Goal: Task Accomplishment & Management: Manage account settings

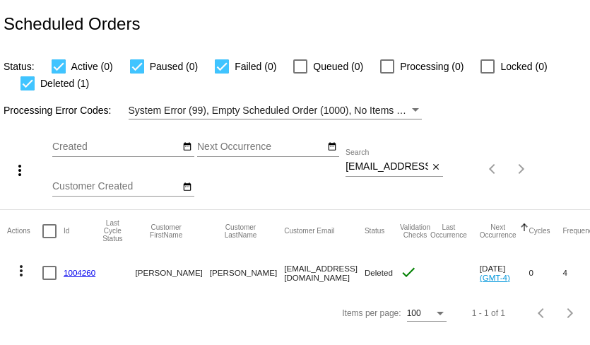
click at [374, 168] on input "caronfhinton@gmail.com" at bounding box center [386, 166] width 83 height 11
paste input "tamburinokathlee"
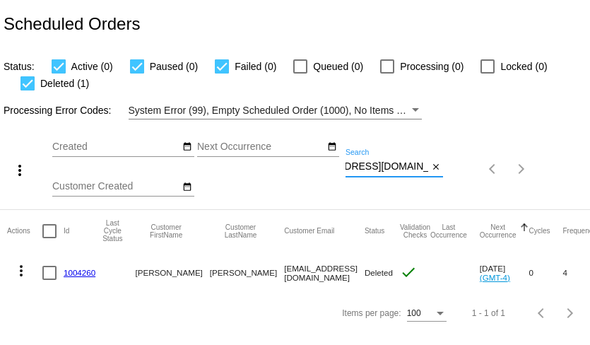
type input "tamburinokathleen@gmail.com"
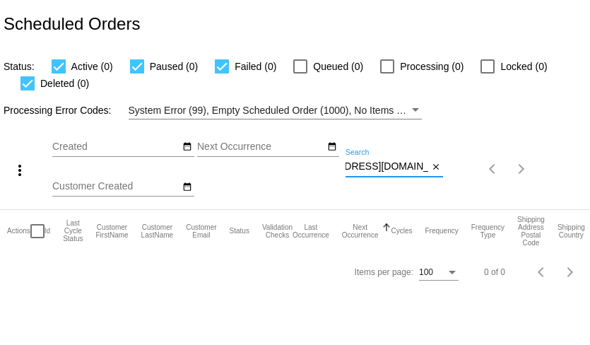
scroll to position [0, 0]
click at [381, 165] on input "tamburinokathleen@gmail.com" at bounding box center [386, 166] width 83 height 11
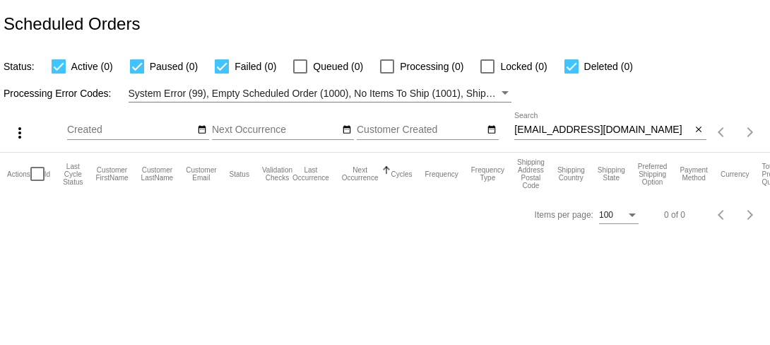
click at [576, 133] on input "tamburinokathleen@gmail.com" at bounding box center [602, 129] width 177 height 11
click at [540, 132] on input "tamburinokathleen@gmail.com" at bounding box center [602, 129] width 177 height 11
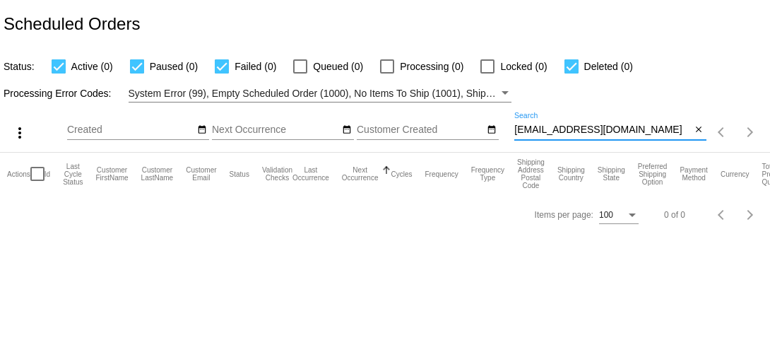
click at [540, 132] on input "tamburinokathleen@gmail.com" at bounding box center [602, 129] width 177 height 11
paste input "kathleentamburino"
type input "kathleentamburino@gmail.com"
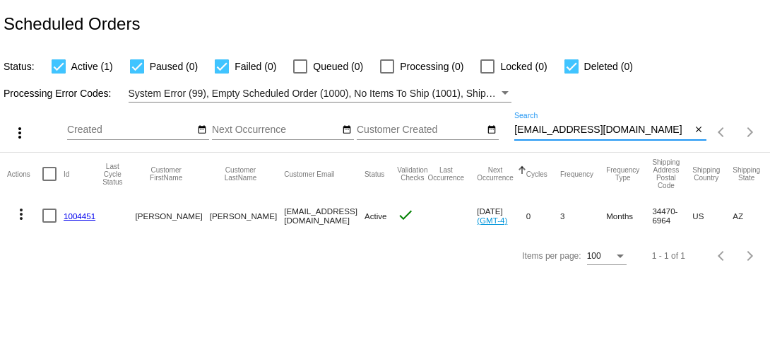
click at [88, 220] on link "1004451" at bounding box center [80, 215] width 32 height 9
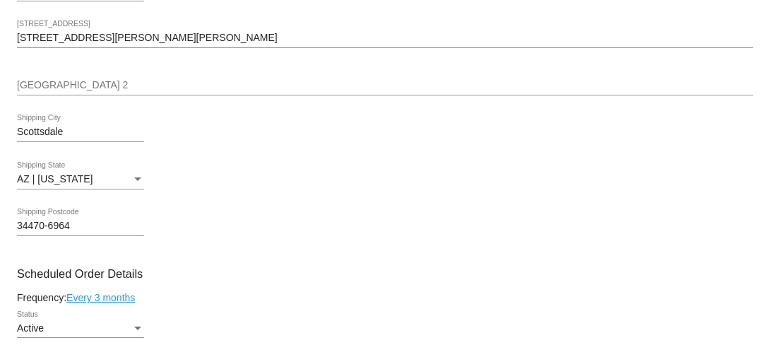
scroll to position [427, 0]
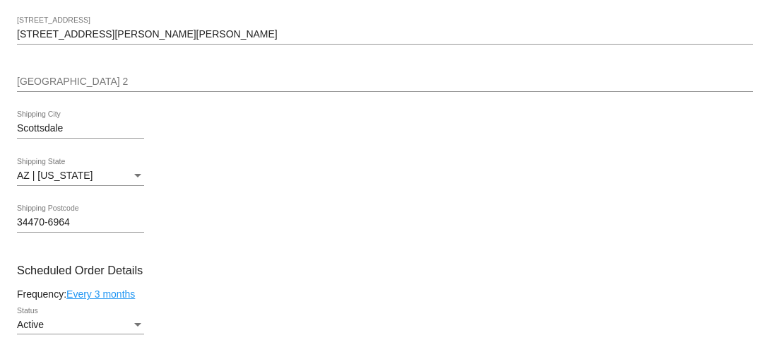
click at [141, 40] on input "9450 E. Becker Lane" at bounding box center [385, 34] width 736 height 11
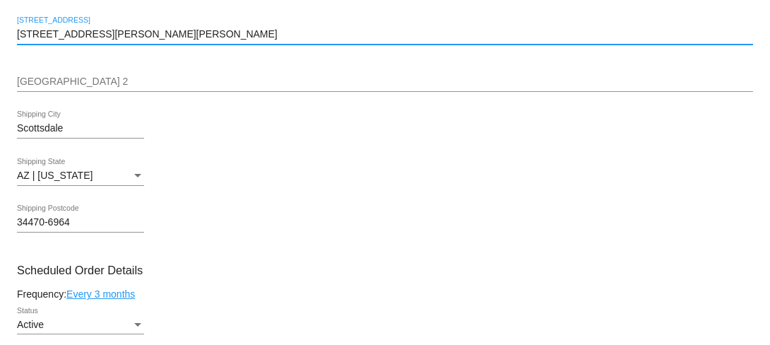
click at [141, 40] on input "9450 E. Becker Lane" at bounding box center [385, 34] width 736 height 11
paste input "2806 N 71st Pl, Scottsdale AZ 85257"
click at [164, 40] on input "2806 N 71st Pl, Scottsdale AZ 85257" at bounding box center [385, 34] width 736 height 11
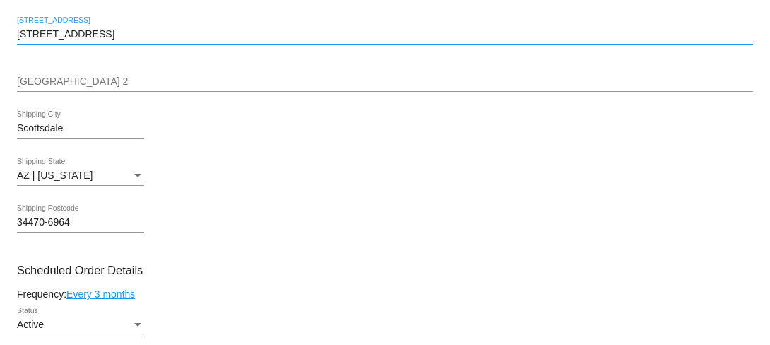
type input "2806 N 71st Pl, Scottsdale AZ 85257"
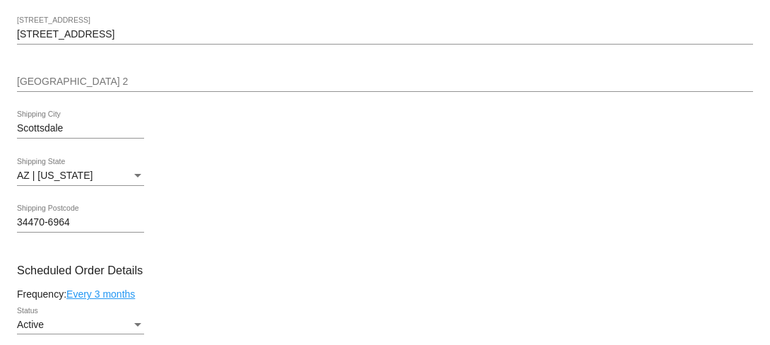
click at [56, 228] on input "34470-6964" at bounding box center [80, 222] width 127 height 11
paste input "85257"
type input "85257"
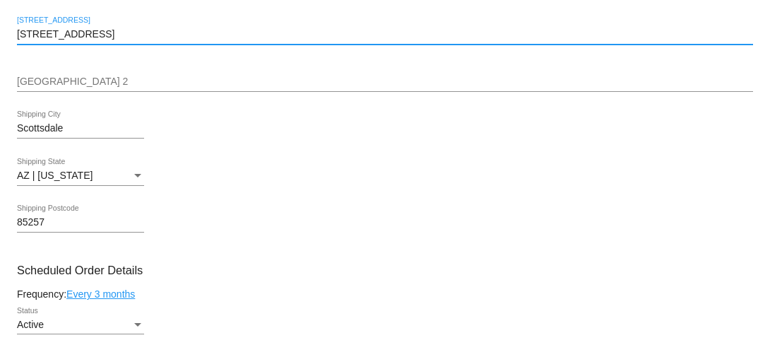
drag, startPoint x: 88, startPoint y: 70, endPoint x: 191, endPoint y: 72, distance: 103.1
click at [191, 40] on input "2806 N 71st Pl, Scottsdale AZ 85257" at bounding box center [385, 34] width 736 height 11
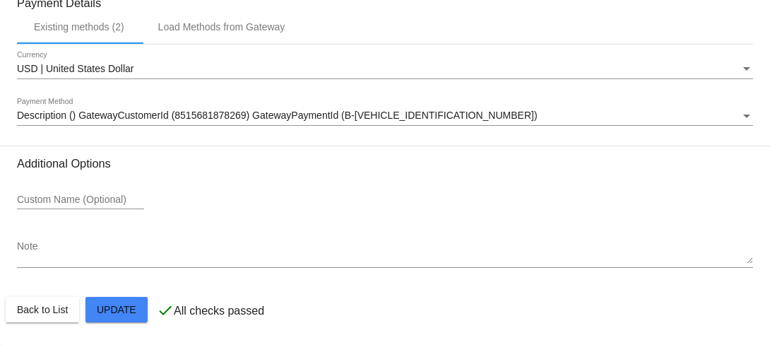
scroll to position [1281, 0]
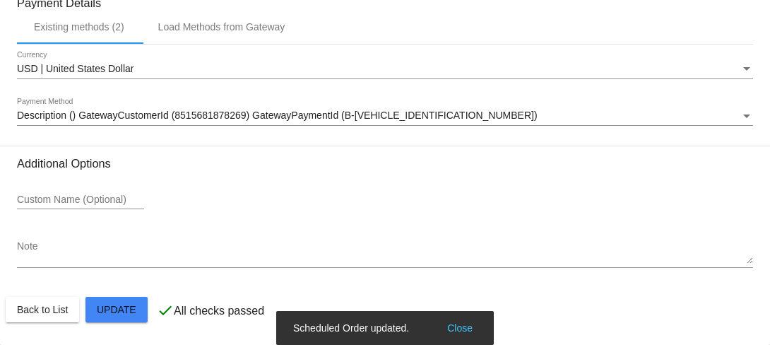
type input "2806 N 71st Pl,"
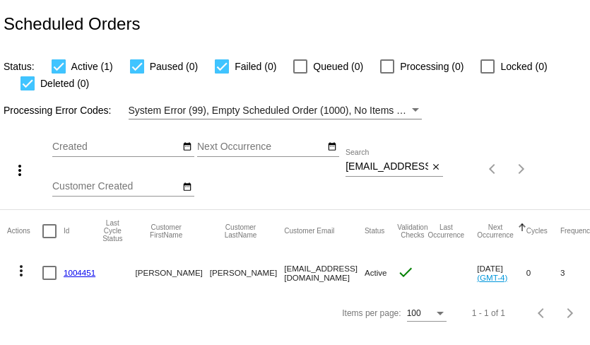
click at [400, 169] on input "kathleentamburino@gmail.com" at bounding box center [386, 166] width 83 height 11
paste input "[EMAIL_ADDRESS][DOMAIN_NAME]"
click at [23, 271] on mat-icon "more_vert" at bounding box center [21, 270] width 17 height 17
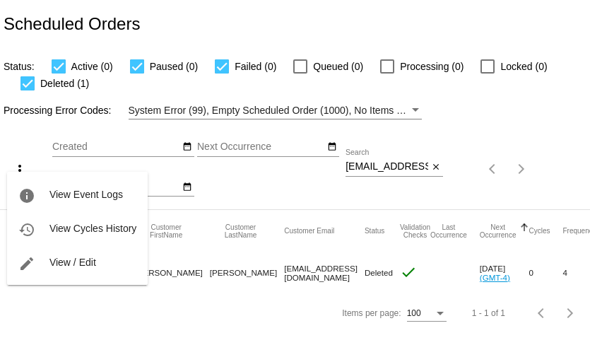
click at [218, 311] on div at bounding box center [295, 172] width 590 height 345
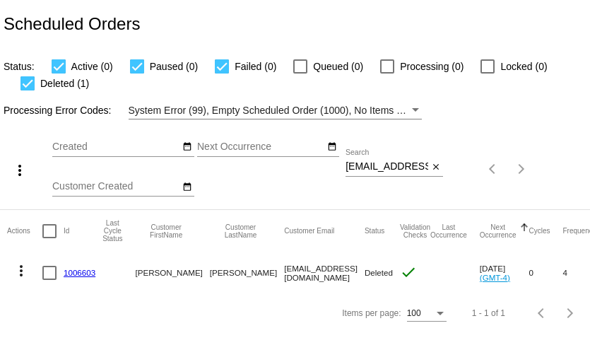
click at [23, 267] on mat-icon "more_vert" at bounding box center [21, 270] width 17 height 17
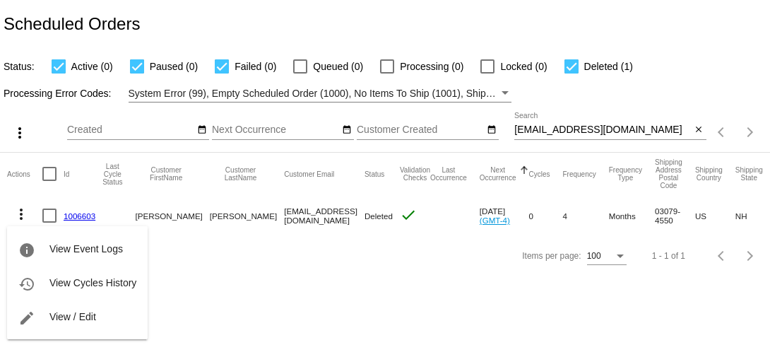
click at [327, 302] on div at bounding box center [385, 172] width 770 height 345
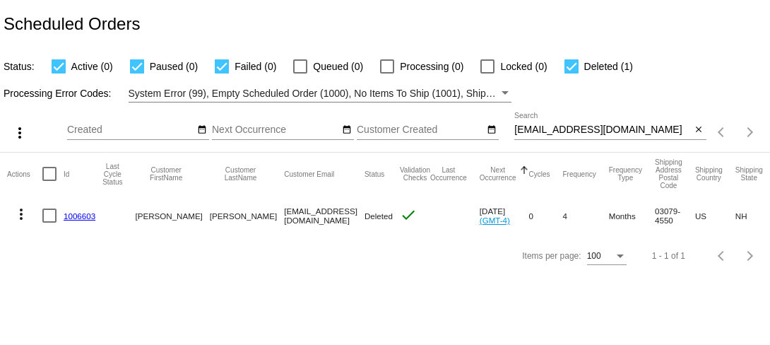
click at [549, 125] on input "DepDog1@comcast.net" at bounding box center [602, 129] width 177 height 11
paste input "burkkristie@gmail.com"
type input "burkkristie@gmail.com"
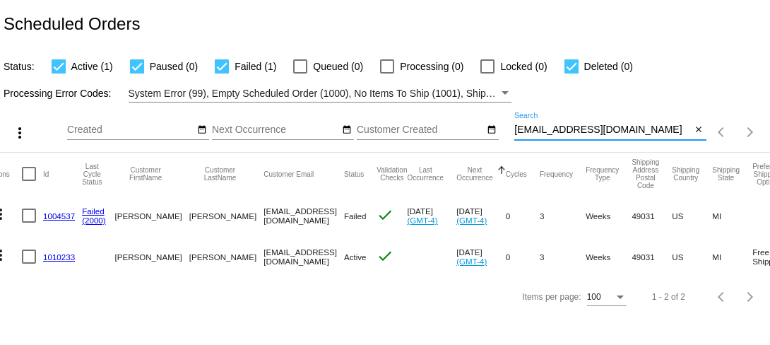
scroll to position [0, 19]
click at [65, 219] on link "1004537" at bounding box center [60, 215] width 32 height 9
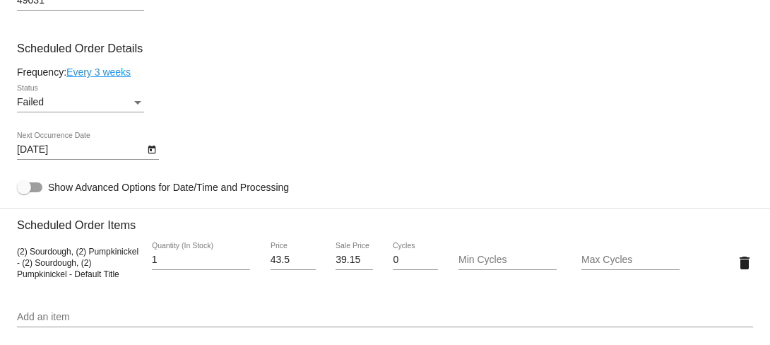
scroll to position [807, 0]
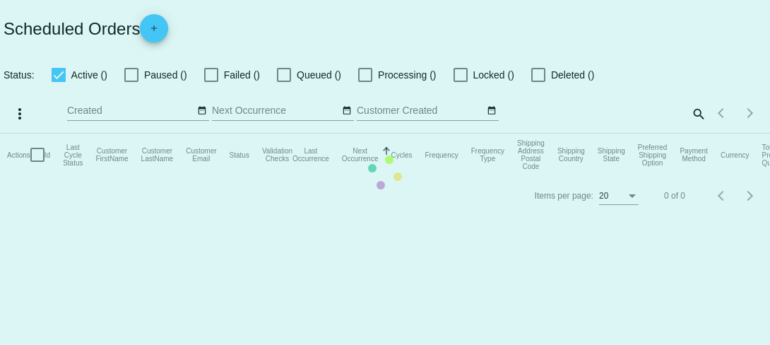
checkbox input "true"
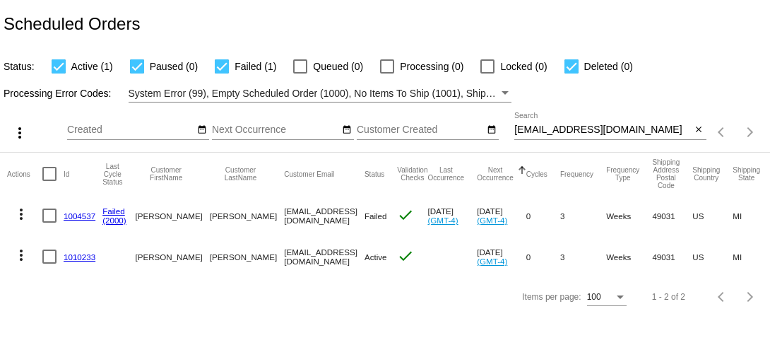
click at [78, 258] on link "1010233" at bounding box center [80, 256] width 32 height 9
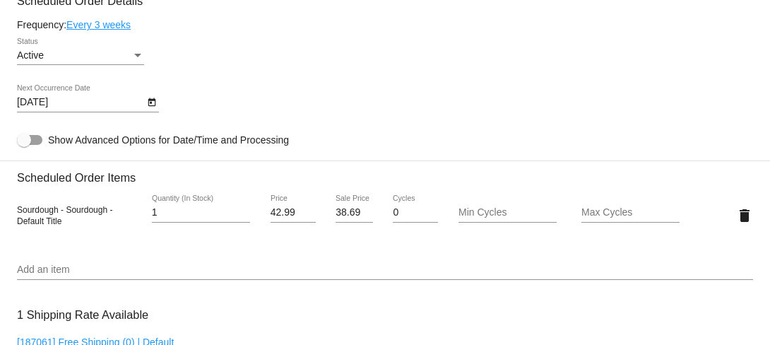
scroll to position [699, 0]
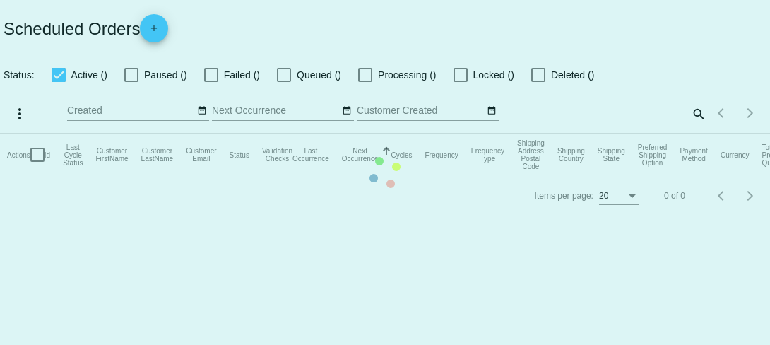
checkbox input "true"
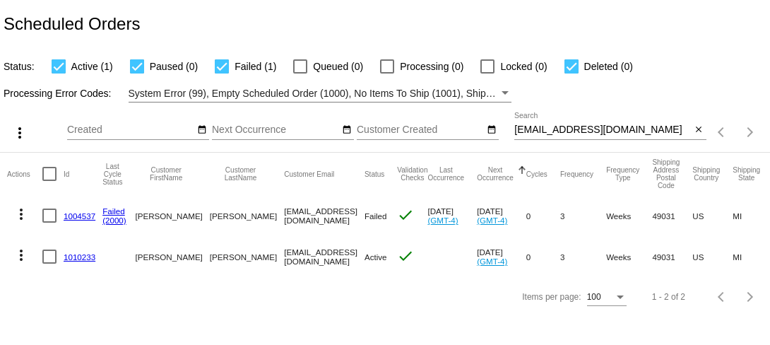
click at [581, 129] on input "burkkristie@gmail.com" at bounding box center [602, 129] width 177 height 11
paste input "tbbgb@icloud"
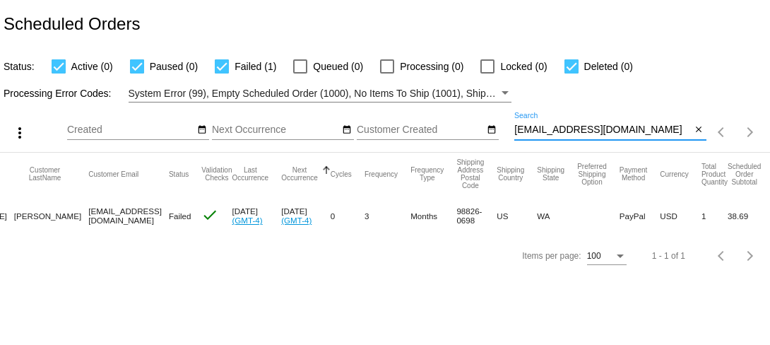
scroll to position [0, 204]
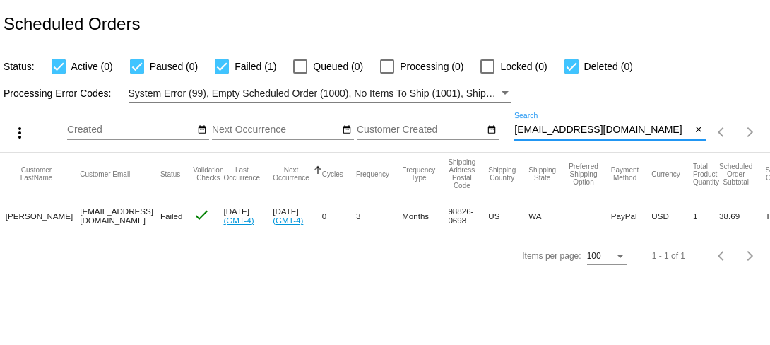
click at [545, 130] on input "tbbgb@icloud.com" at bounding box center [602, 129] width 177 height 11
paste input "loricfi21@protonmail"
type input "[EMAIL_ADDRESS][DOMAIN_NAME]"
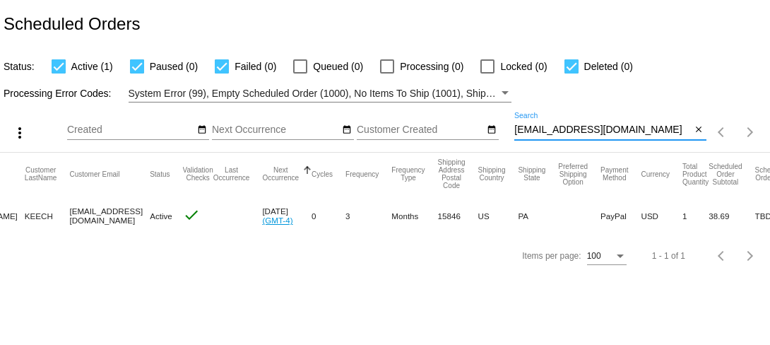
scroll to position [0, 181]
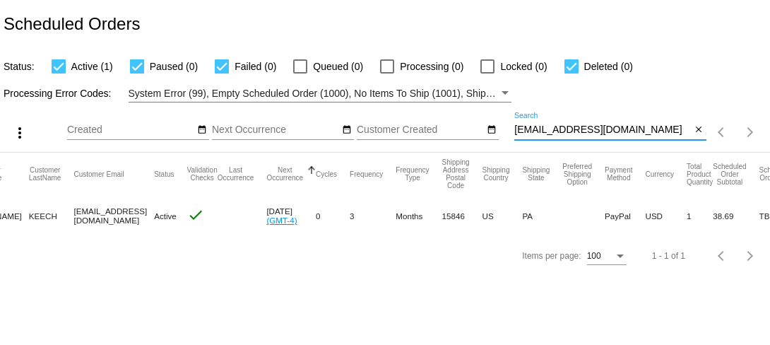
click at [552, 129] on input "[EMAIL_ADDRESS][DOMAIN_NAME]" at bounding box center [602, 129] width 177 height 11
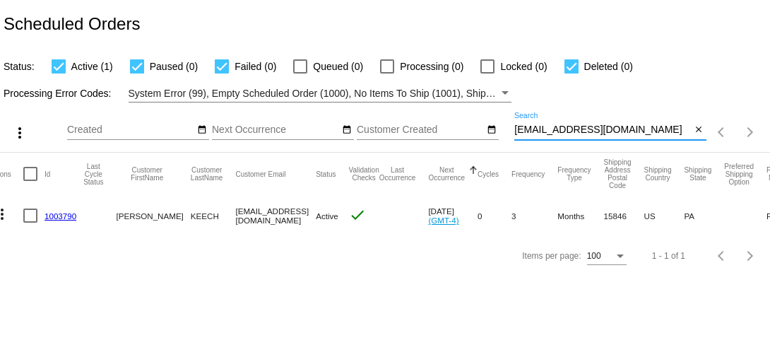
scroll to position [0, 14]
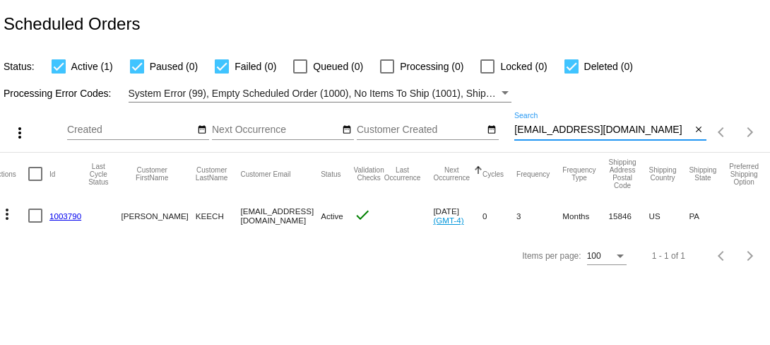
click at [67, 216] on link "1003790" at bounding box center [65, 215] width 32 height 9
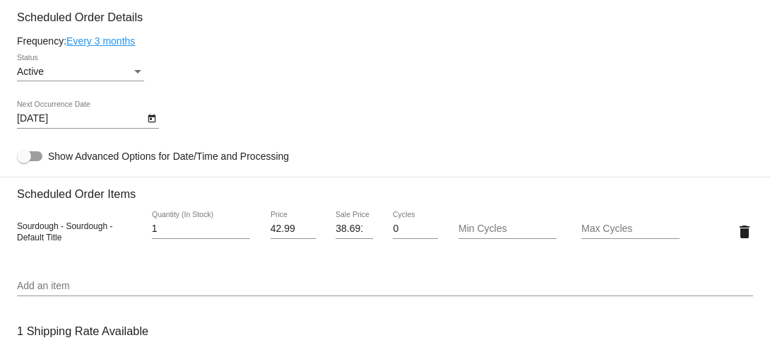
scroll to position [695, 0]
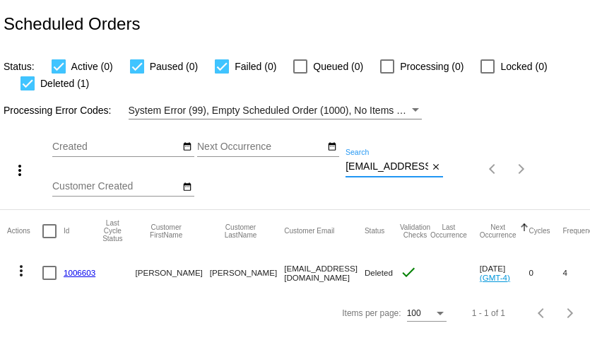
click at [376, 165] on input "[EMAIL_ADDRESS][DOMAIN_NAME]" at bounding box center [386, 166] width 83 height 11
paste input "[EMAIL_ADDRESS][DOMAIN_NAME]"
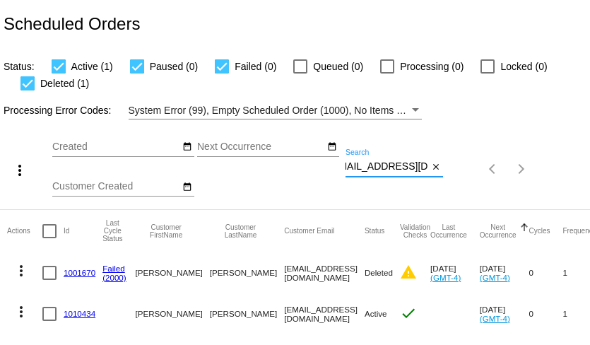
scroll to position [30, 0]
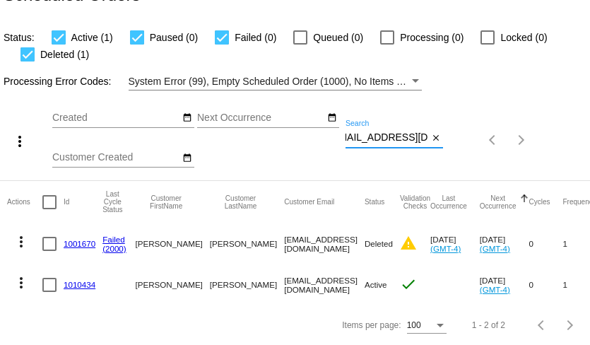
type input "[EMAIL_ADDRESS][DOMAIN_NAME]"
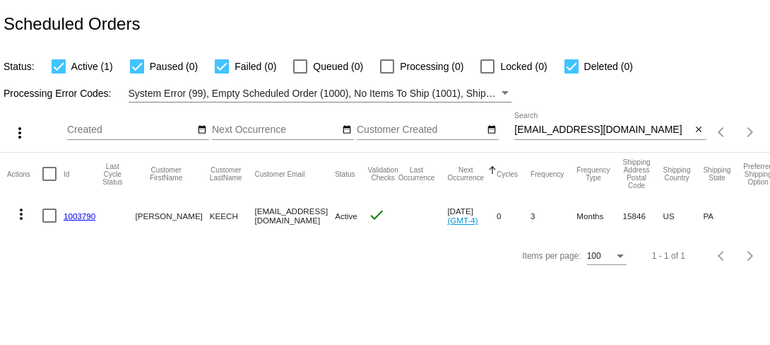
click at [547, 131] on input "[EMAIL_ADDRESS][DOMAIN_NAME]" at bounding box center [602, 129] width 177 height 11
paste input "pyoumell@g"
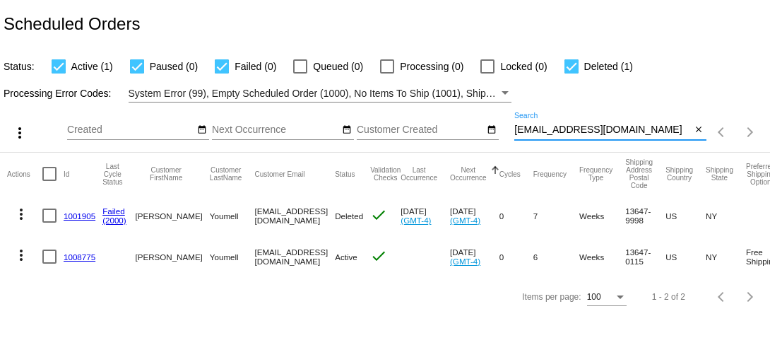
click at [550, 131] on input "[EMAIL_ADDRESS][DOMAIN_NAME]" at bounding box center [602, 129] width 177 height 11
paste input "gtcarey@ao"
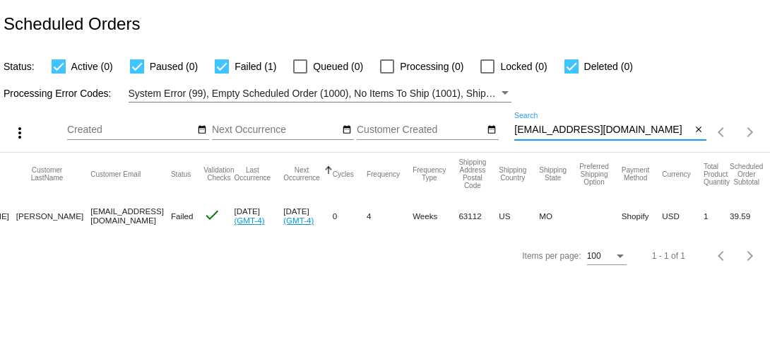
scroll to position [0, 198]
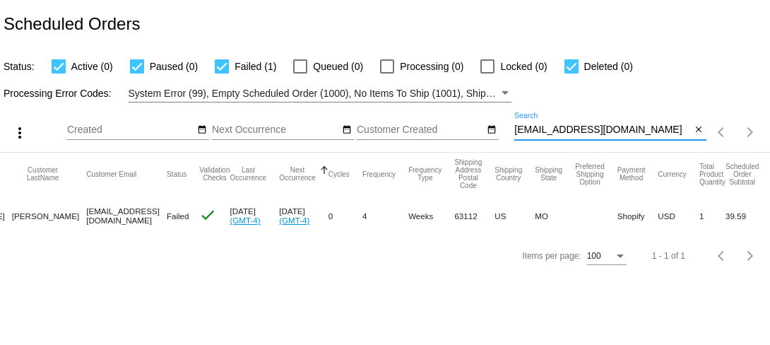
type input "[EMAIL_ADDRESS][DOMAIN_NAME]"
